Goal: Information Seeking & Learning: Understand process/instructions

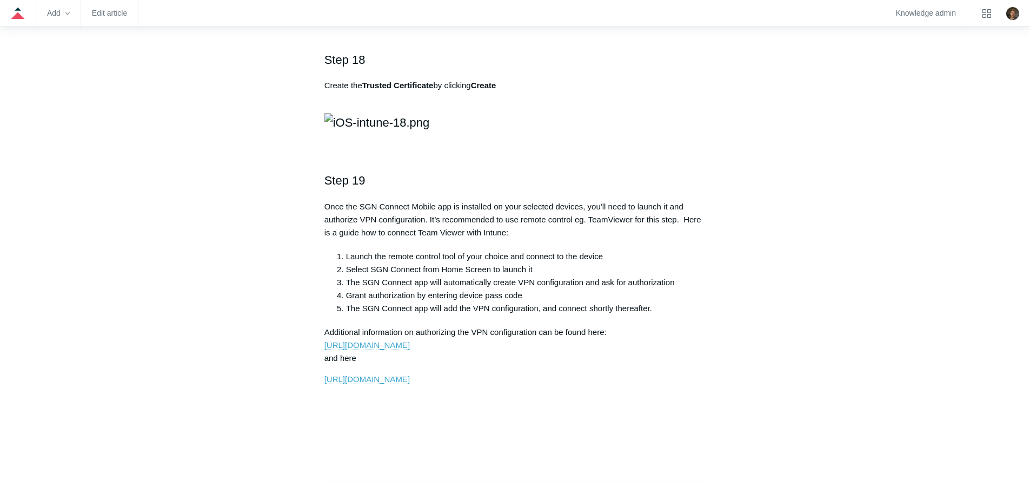
scroll to position [2325, 0]
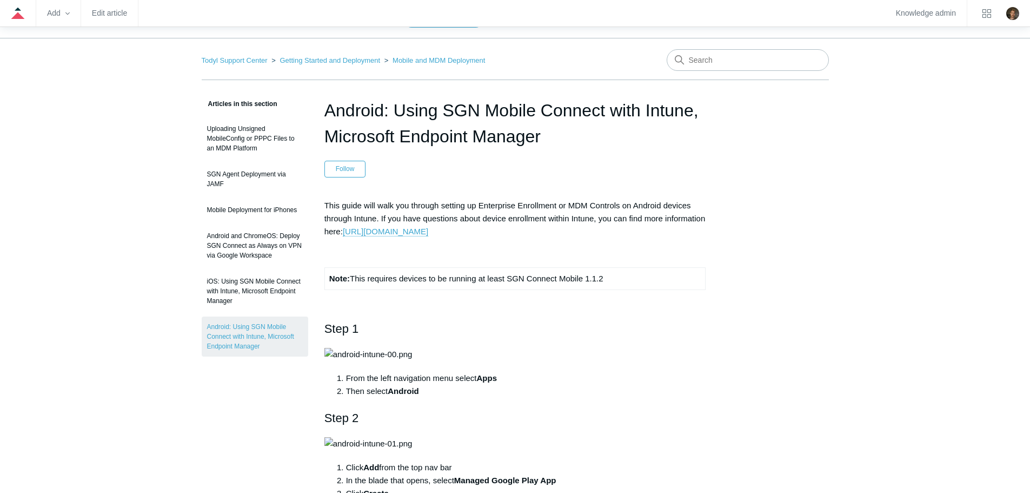
scroll to position [54, 0]
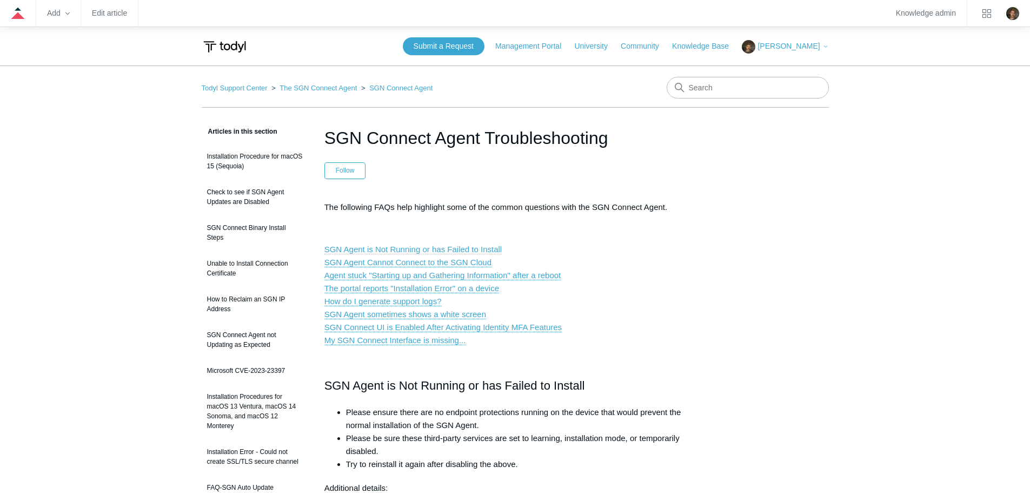
click at [439, 249] on link "SGN Agent is Not Running or has Failed to Install" at bounding box center [413, 249] width 178 height 10
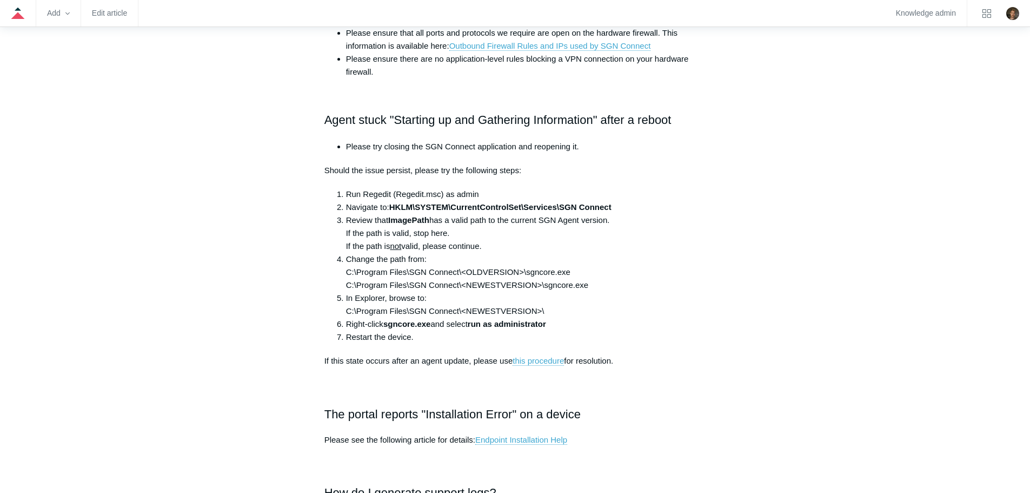
scroll to position [608, 0]
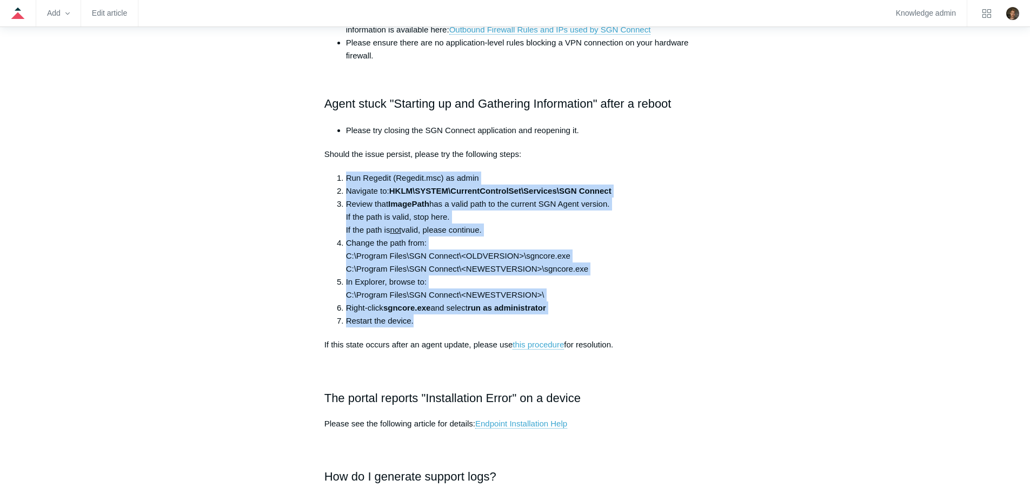
drag, startPoint x: 418, startPoint y: 322, endPoint x: 335, endPoint y: 179, distance: 165.5
click at [335, 179] on ol "Run Regedit (Regedit.msc) as admin Navigate to: HKLM\SYSTEM\CurrentControlSet\S…" at bounding box center [520, 249] width 371 height 156
copy ol "Run Regedit (Regedit.msc) as admin Navigate to: HKLM\SYSTEM\CurrentControlSet\S…"
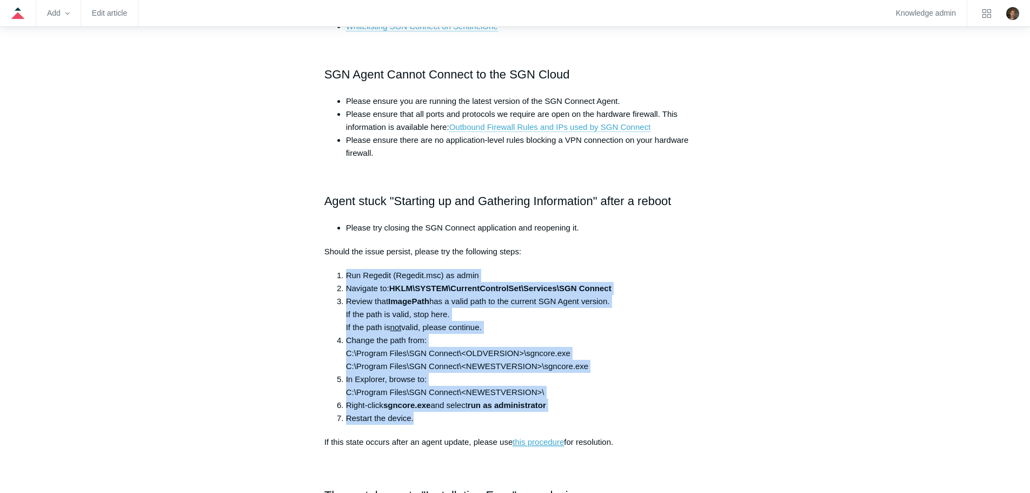
scroll to position [500, 0]
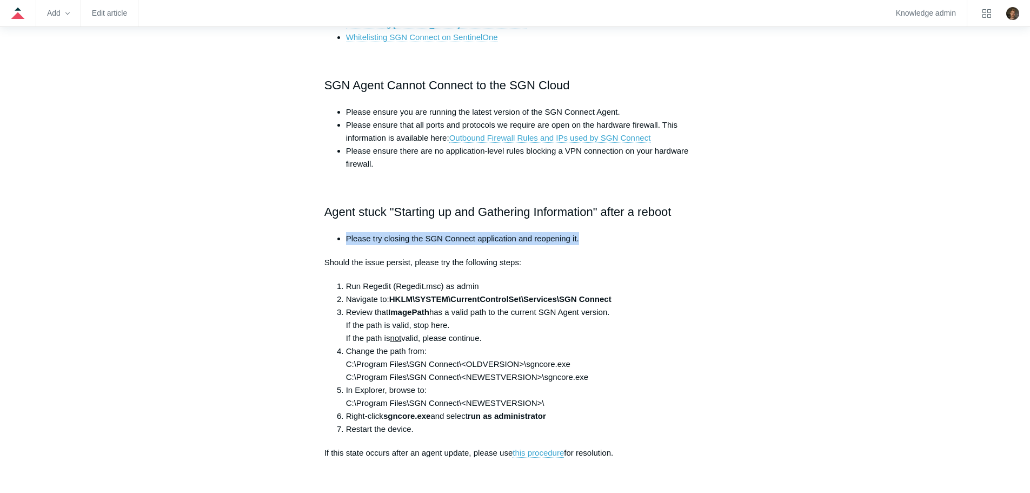
drag, startPoint x: 579, startPoint y: 238, endPoint x: 343, endPoint y: 241, distance: 236.3
click at [343, 241] on ul "Please try closing the SGN Connect application and reopening it." at bounding box center [520, 238] width 371 height 13
copy li "Please try closing the SGN Connect application and reopening it."
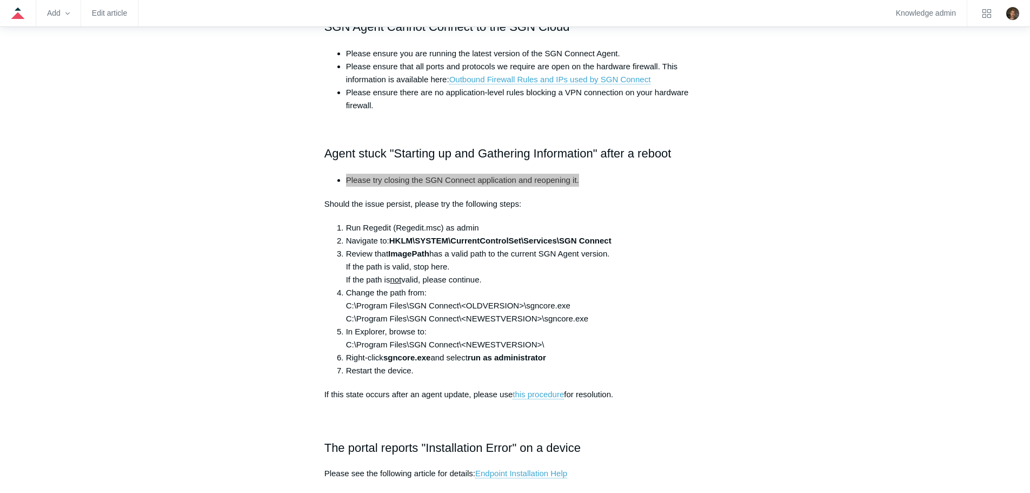
scroll to position [554, 0]
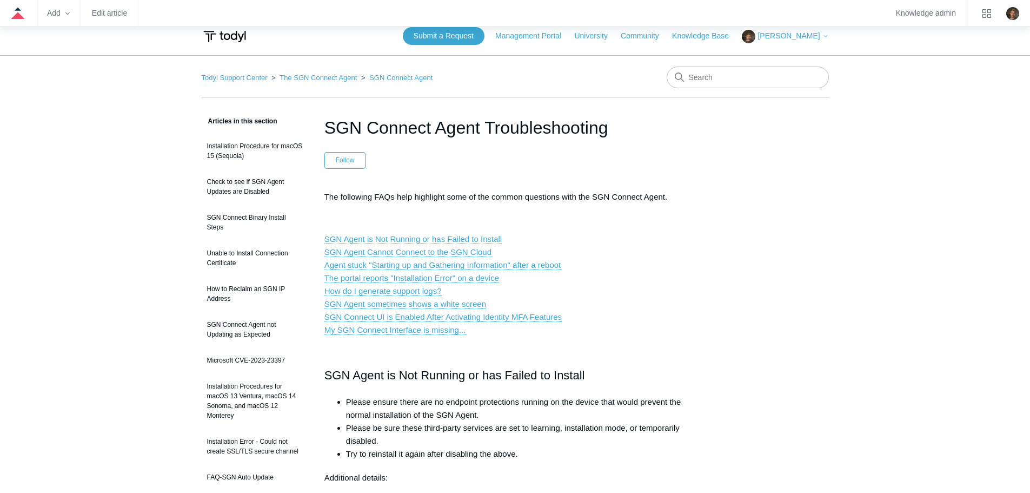
scroll to position [0, 0]
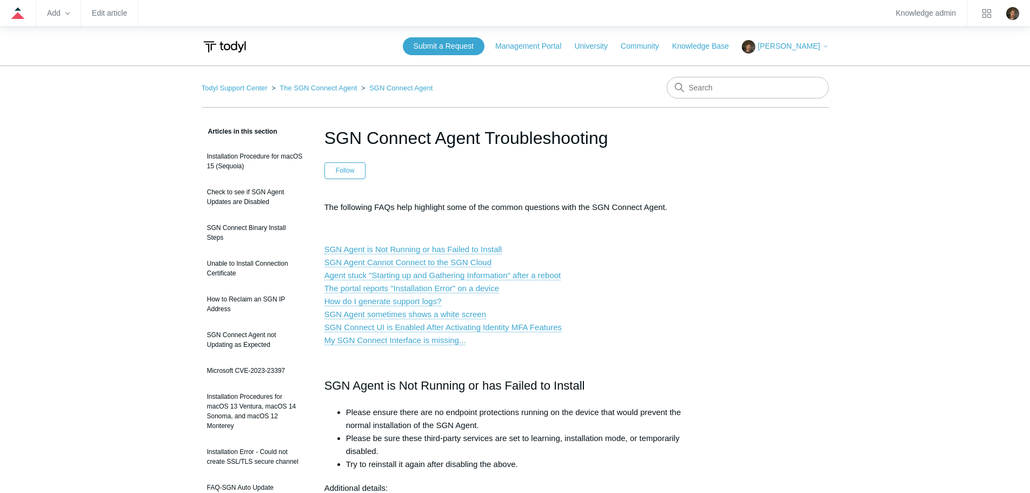
click at [691, 267] on p "SGN Agent is Not Running or has Failed to Install SGN Agent Cannot Connect to t…" at bounding box center [515, 295] width 382 height 104
click at [457, 318] on link "SGN Agent sometimes shows a white screen" at bounding box center [405, 314] width 162 height 10
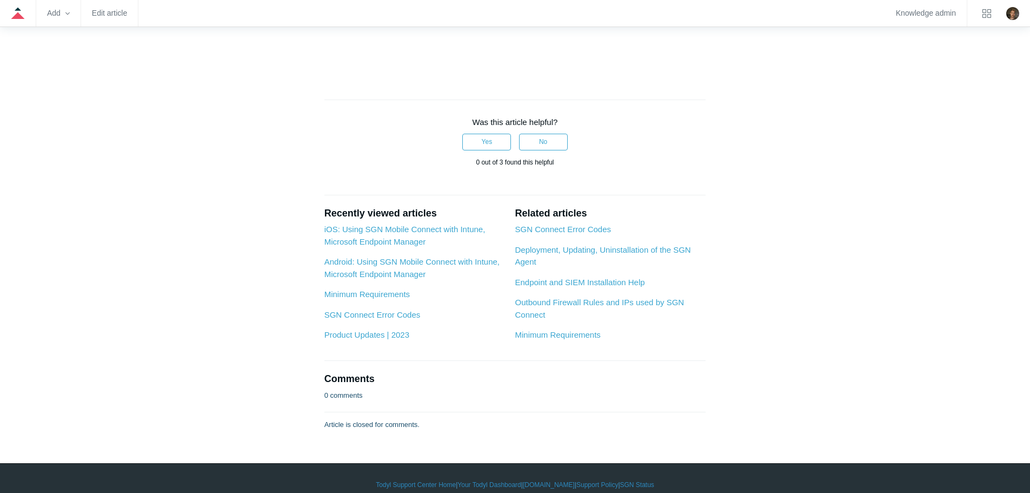
scroll to position [1622, 0]
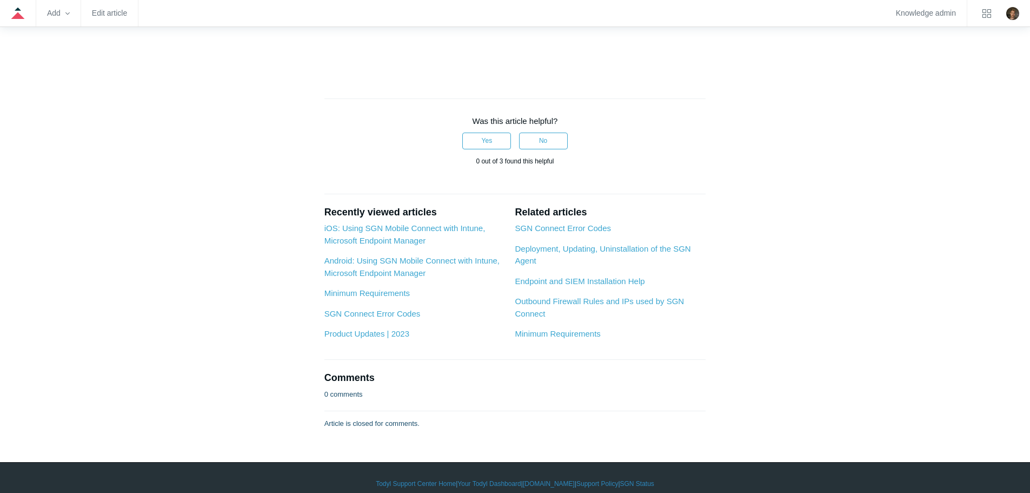
drag, startPoint x: 567, startPoint y: 269, endPoint x: 682, endPoint y: 269, distance: 115.2
copy p "VMWare SVGA Display Adapter"
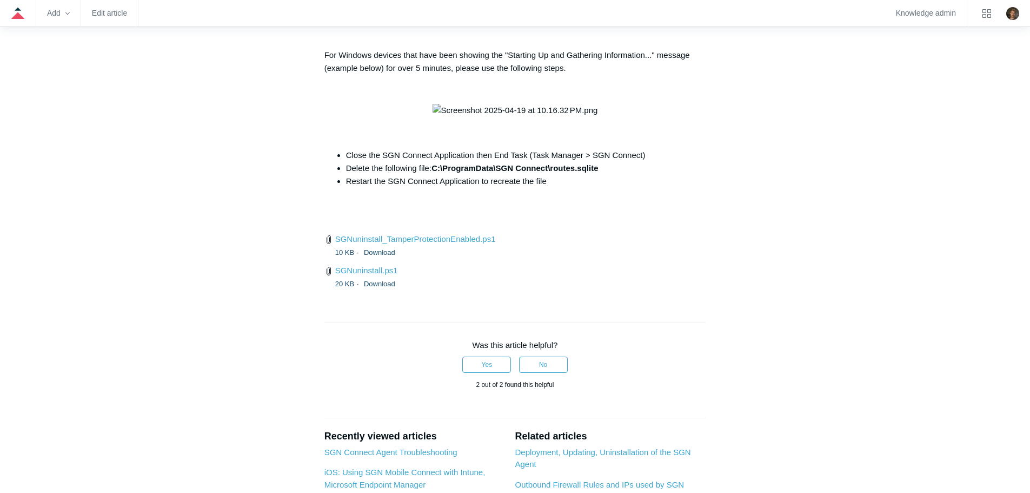
scroll to position [4111, 0]
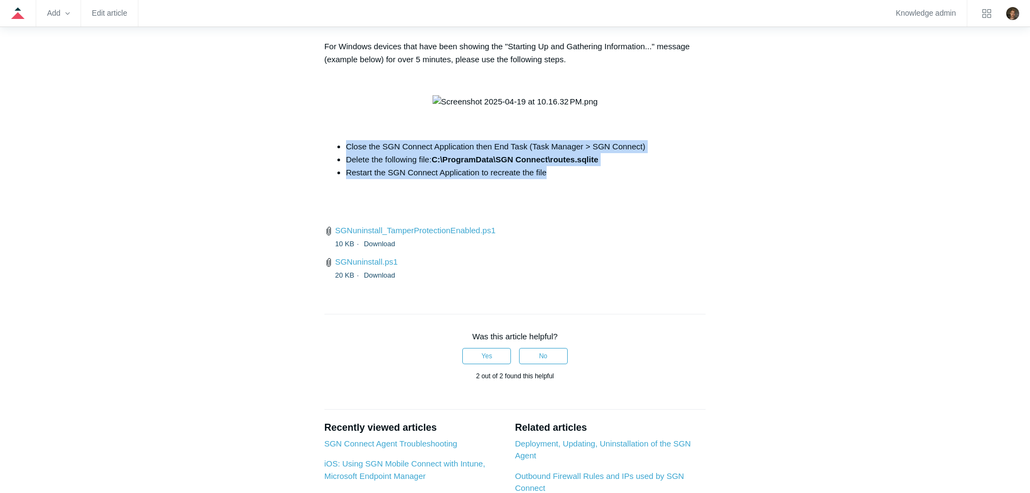
drag, startPoint x: 552, startPoint y: 342, endPoint x: 341, endPoint y: 318, distance: 211.7
click at [341, 179] on ul "Close the SGN Connect Application then End Task (Task Manager > SGN Connect) De…" at bounding box center [520, 159] width 371 height 39
copy ul "Close the SGN Connect Application then End Task (Task Manager > SGN Connect) De…"
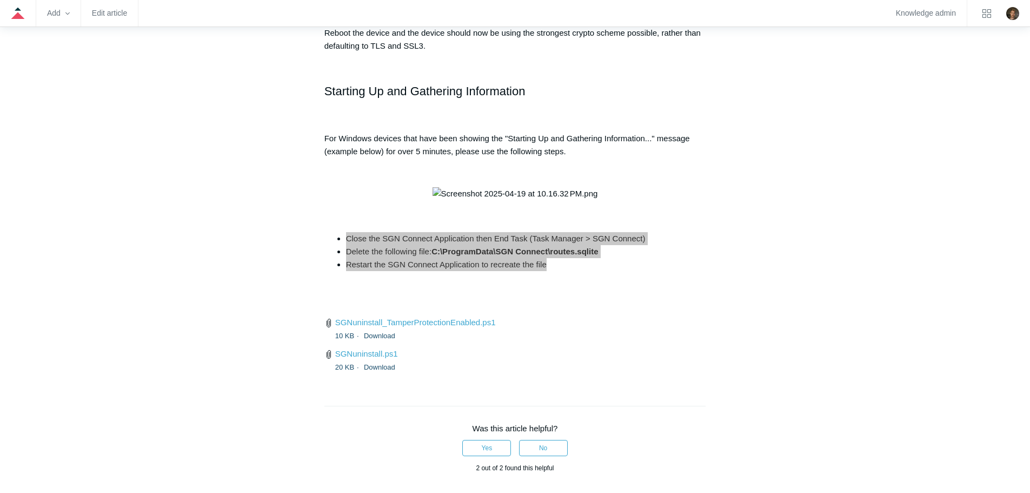
scroll to position [4003, 0]
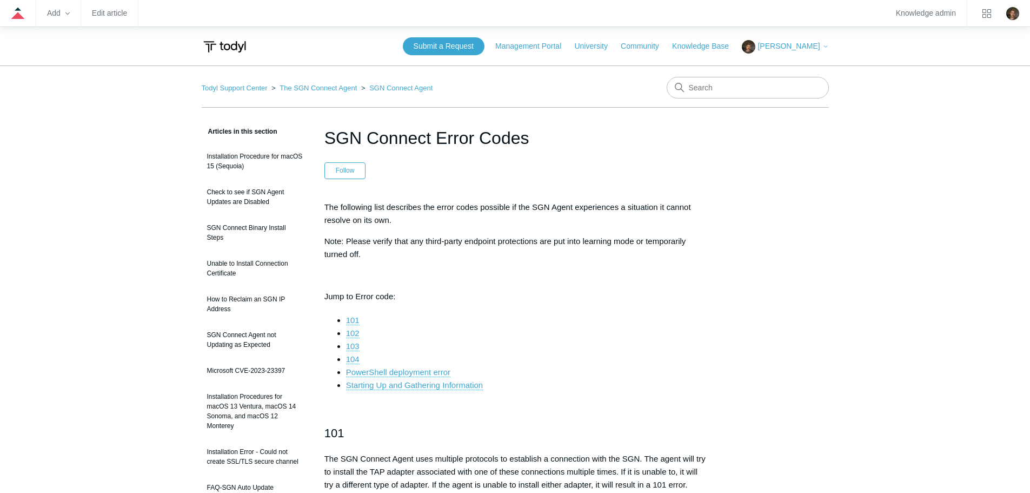
scroll to position [54, 0]
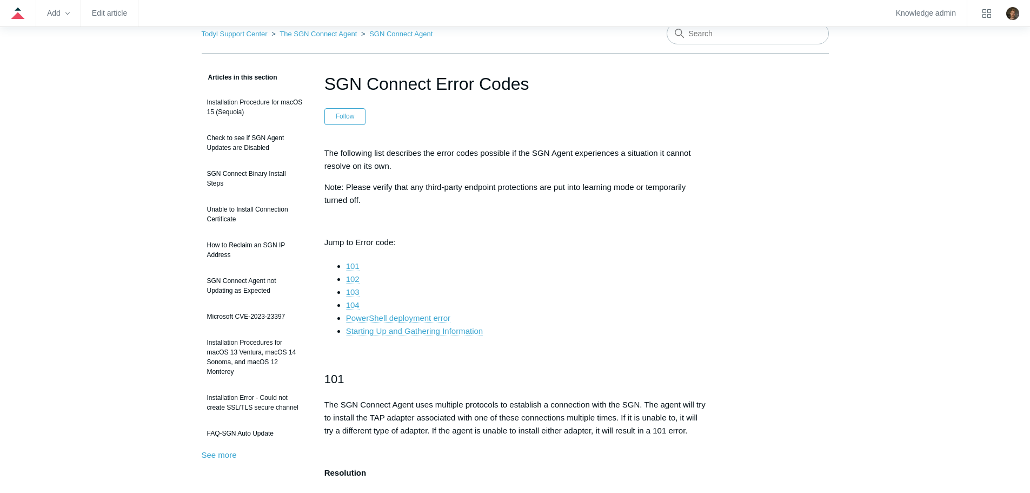
click at [460, 335] on link "Starting Up and Gathering Information" at bounding box center [414, 331] width 137 height 10
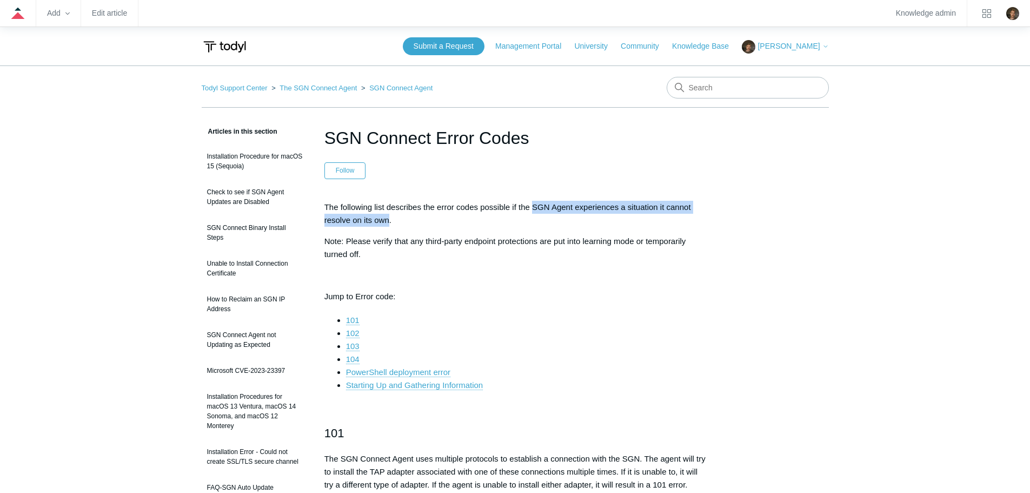
drag, startPoint x: 533, startPoint y: 206, endPoint x: 389, endPoint y: 220, distance: 144.5
click at [389, 220] on p "The following list describes the error codes possible if the SGN Agent experien…" at bounding box center [515, 214] width 382 height 26
copy p "SGN Agent experiences a situation it cannot resolve on its own"
